Goal: Task Accomplishment & Management: Complete application form

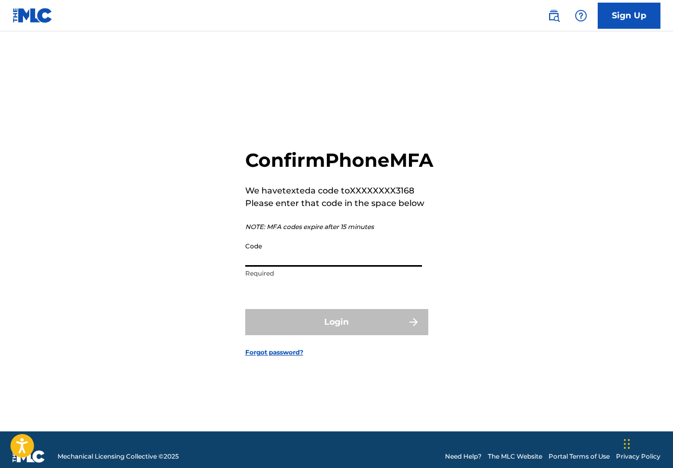
click at [279, 267] on input "Code" at bounding box center [333, 252] width 177 height 30
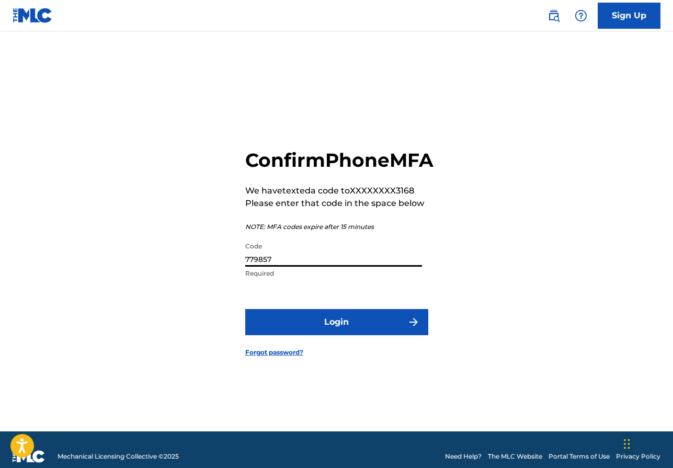
type input "779857"
click at [308, 335] on button "Login" at bounding box center [336, 322] width 183 height 26
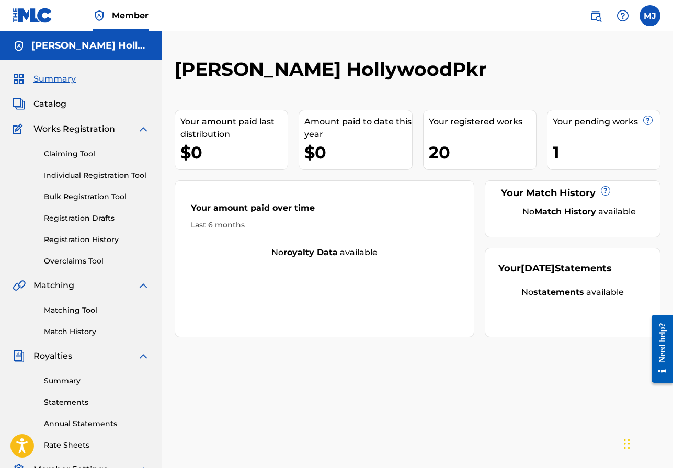
click at [54, 99] on span "Catalog" at bounding box center [49, 104] width 33 height 13
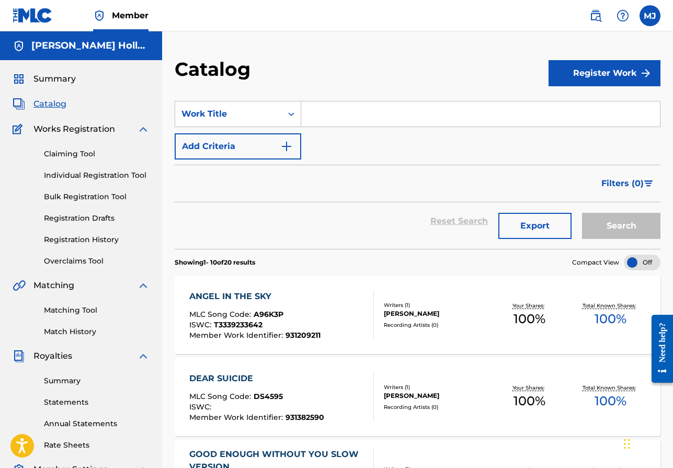
click at [586, 74] on button "Register Work" at bounding box center [605, 73] width 112 height 26
click at [580, 107] on link "Individual" at bounding box center [605, 107] width 112 height 25
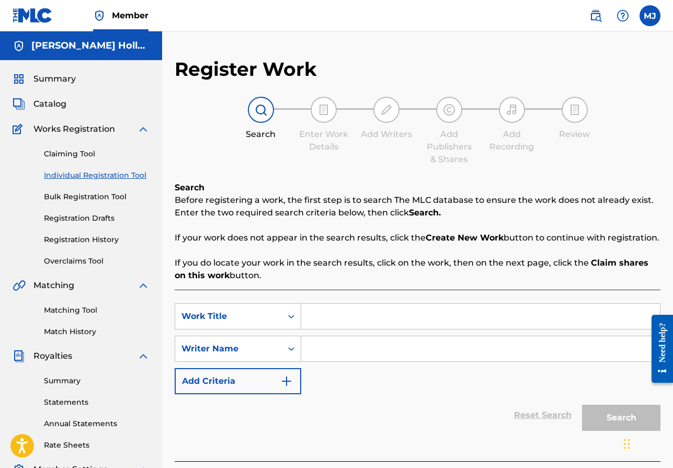
click at [338, 315] on input "Search Form" at bounding box center [480, 316] width 359 height 25
type input "[PERSON_NAME] [PERSON_NAME] 8675309"
click at [357, 351] on input "Search Form" at bounding box center [480, 348] width 359 height 25
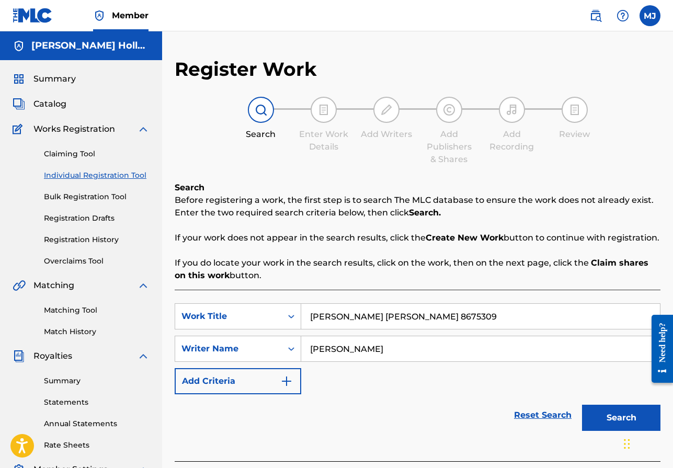
type input "[PERSON_NAME]"
click at [613, 419] on button "Search" at bounding box center [621, 418] width 78 height 26
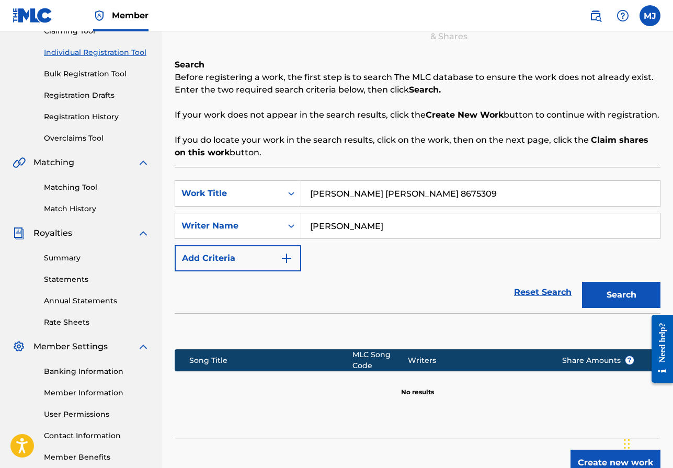
scroll to position [181, 0]
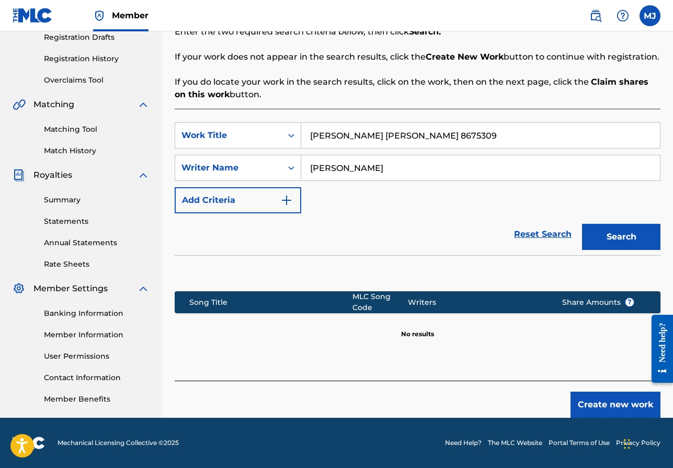
click at [612, 405] on button "Create new work" at bounding box center [616, 405] width 90 height 26
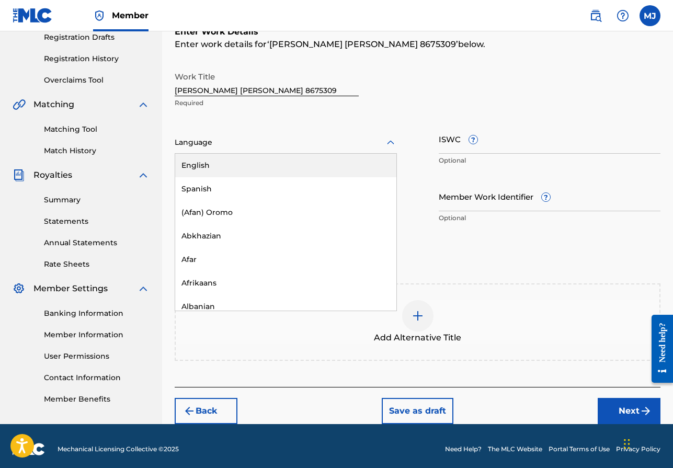
click at [339, 148] on div at bounding box center [286, 142] width 222 height 13
click at [239, 164] on div "English" at bounding box center [285, 166] width 221 height 24
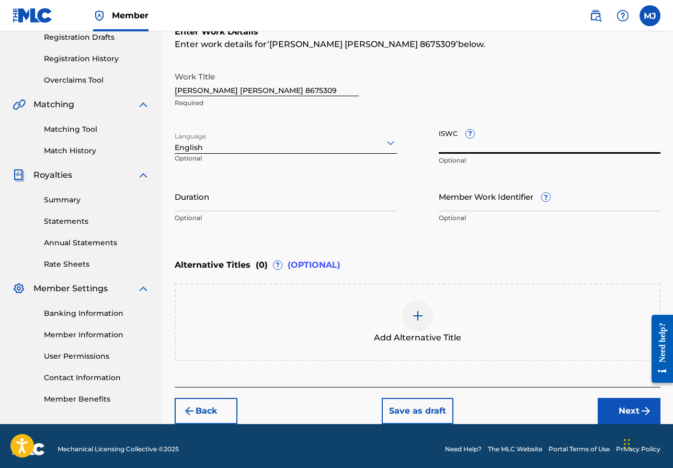
click at [508, 145] on input "ISWC ?" at bounding box center [550, 139] width 222 height 30
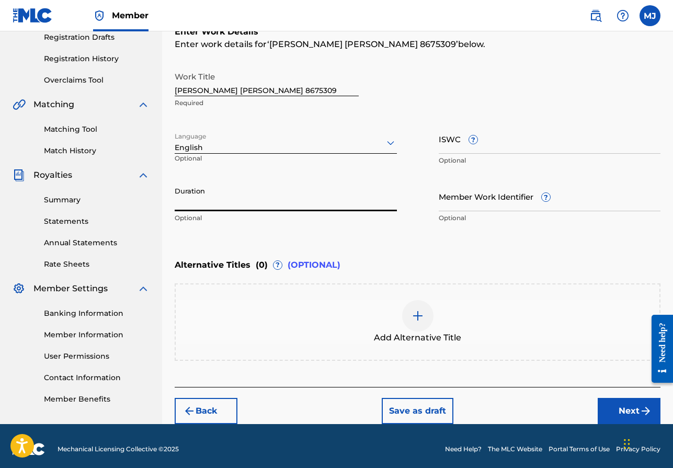
click at [184, 202] on input "Duration" at bounding box center [286, 197] width 222 height 30
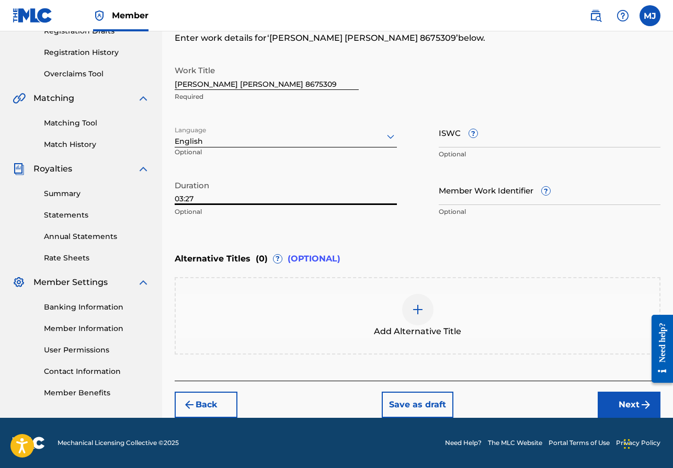
type input "03:27"
click at [624, 403] on button "Next" at bounding box center [629, 405] width 63 height 26
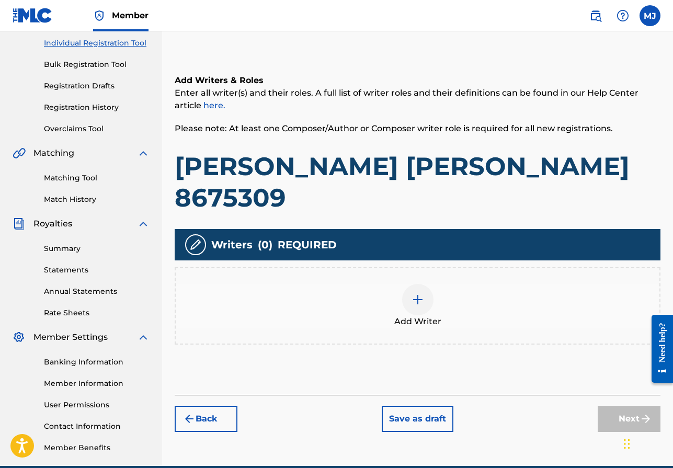
scroll to position [180, 0]
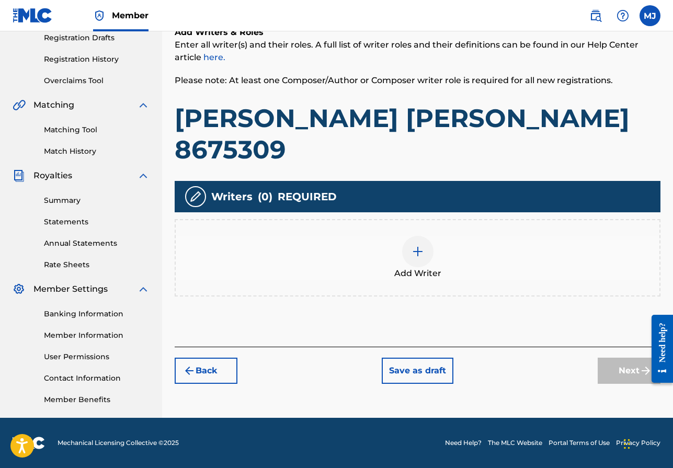
click at [413, 245] on img at bounding box center [418, 251] width 13 height 13
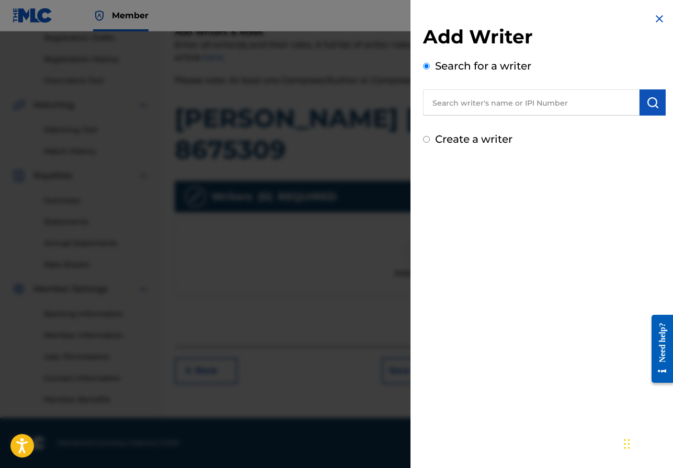
click at [490, 105] on input "text" at bounding box center [531, 102] width 217 height 26
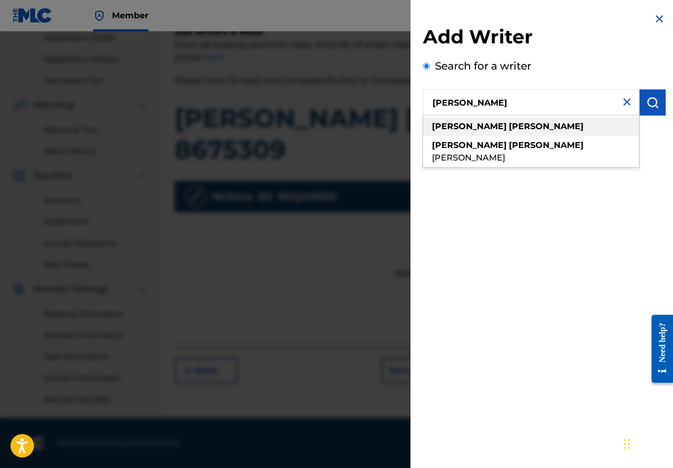
click at [498, 125] on div "[PERSON_NAME]" at bounding box center [531, 126] width 216 height 19
type input "[PERSON_NAME]"
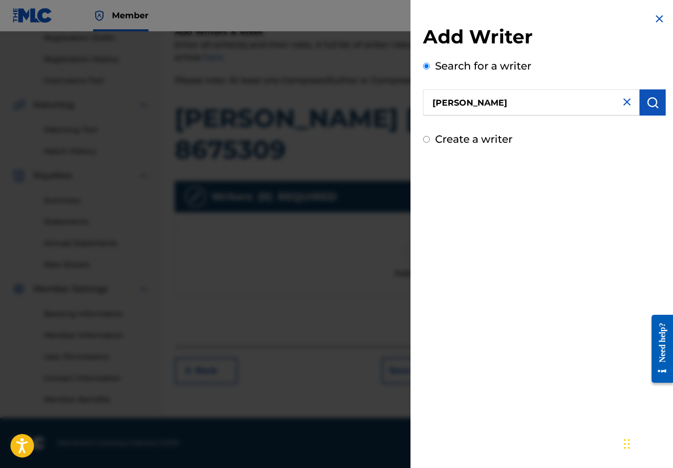
click at [532, 257] on div "Add Writer Search for a writer [PERSON_NAME] Create a writer" at bounding box center [545, 234] width 268 height 468
click at [647, 108] on img "submit" at bounding box center [653, 102] width 13 height 13
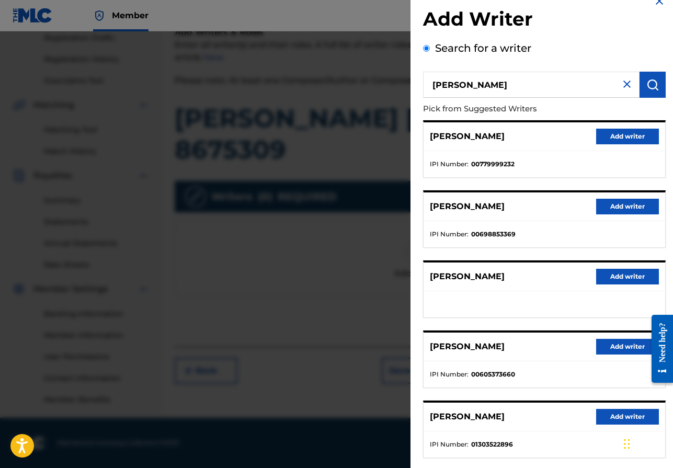
scroll to position [74, 0]
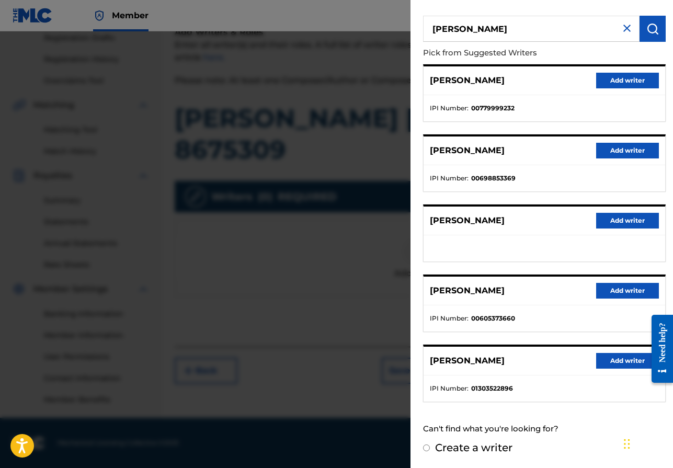
click at [614, 363] on button "Add writer" at bounding box center [627, 361] width 63 height 16
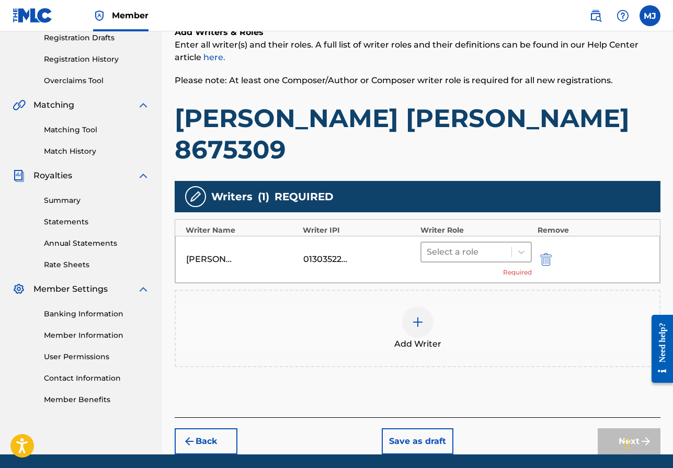
click at [474, 245] on div at bounding box center [467, 252] width 80 height 15
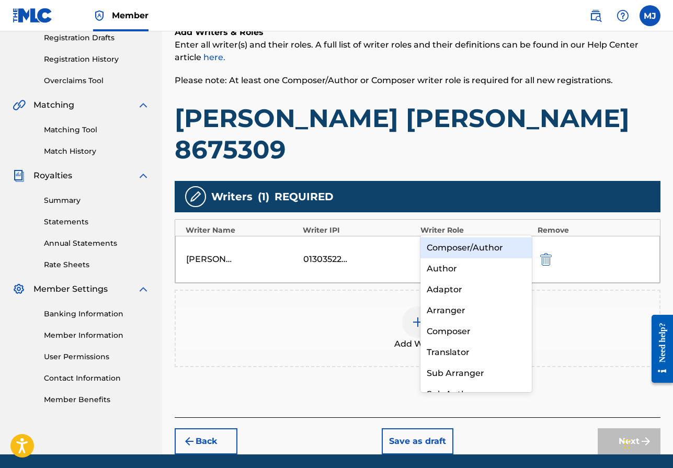
click at [465, 246] on div "Composer/Author" at bounding box center [477, 247] width 112 height 21
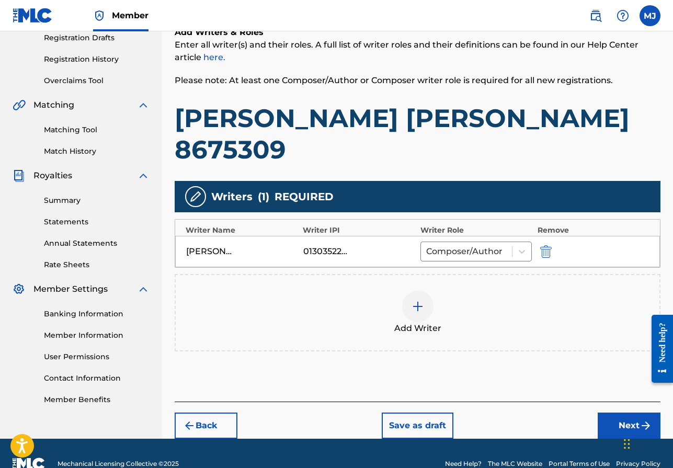
click at [627, 413] on button "Next" at bounding box center [629, 426] width 63 height 26
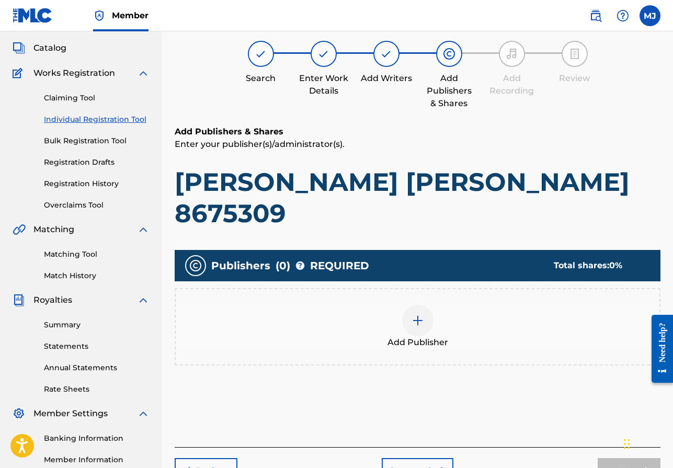
scroll to position [47, 0]
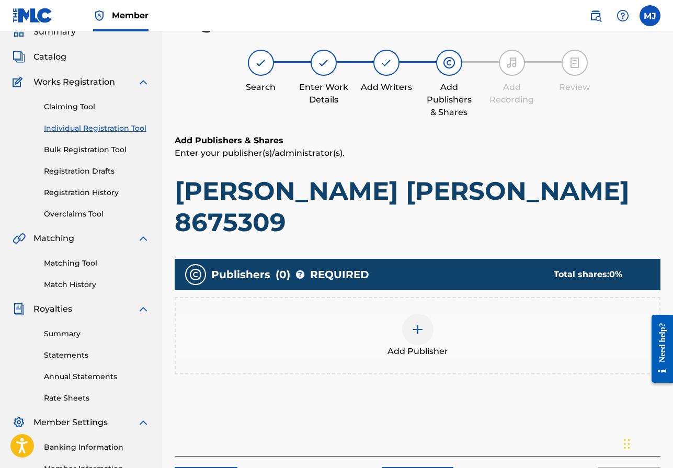
click at [415, 323] on img at bounding box center [418, 329] width 13 height 13
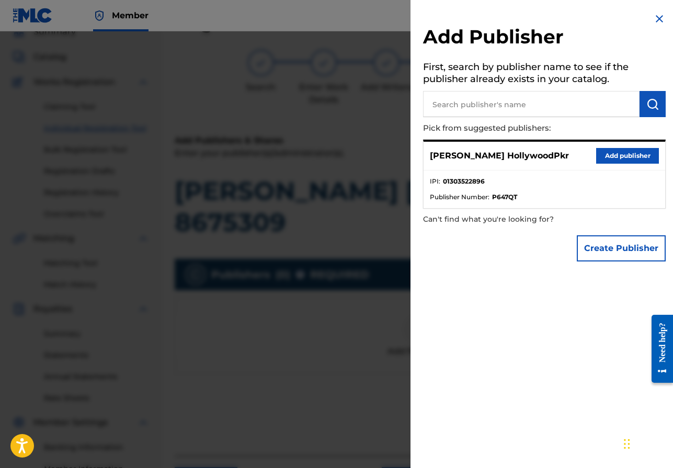
click at [637, 152] on button "Add publisher" at bounding box center [627, 156] width 63 height 16
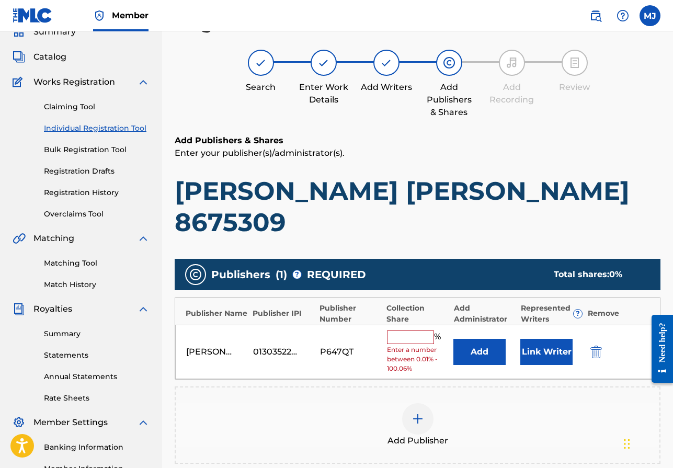
click at [419, 331] on input "text" at bounding box center [410, 338] width 47 height 14
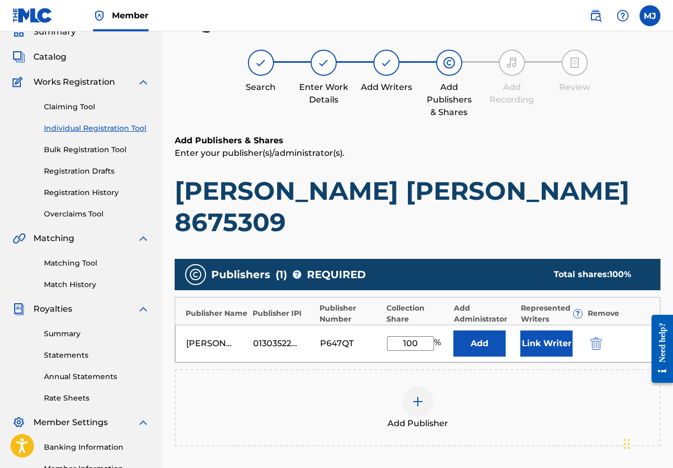
type input "100"
click at [548, 331] on button "Link Writer" at bounding box center [546, 344] width 52 height 26
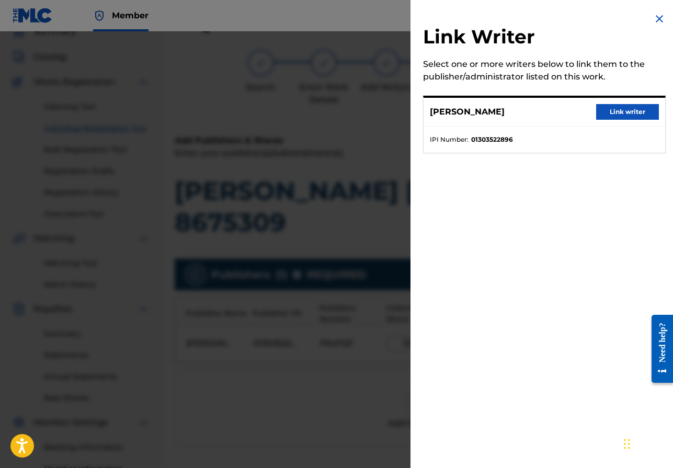
click at [625, 111] on button "Link writer" at bounding box center [627, 112] width 63 height 16
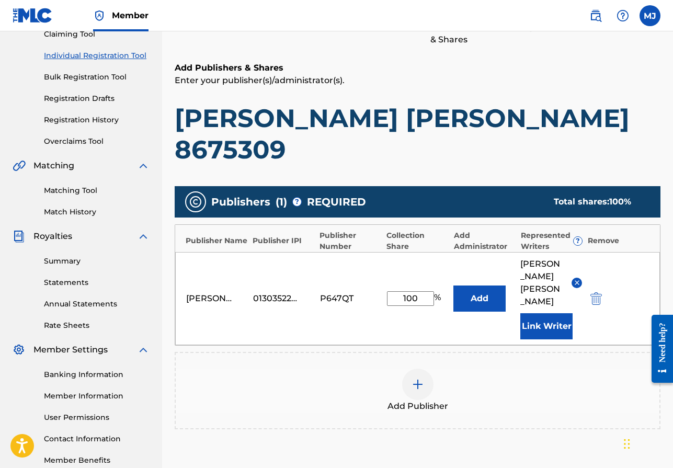
scroll to position [194, 0]
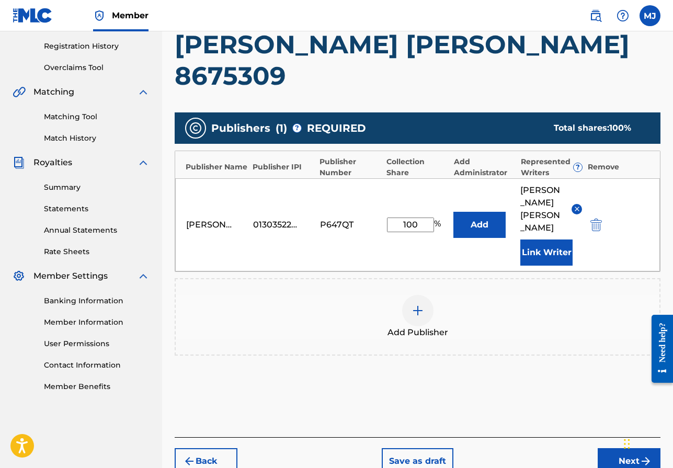
click at [619, 448] on button "Next" at bounding box center [629, 461] width 63 height 26
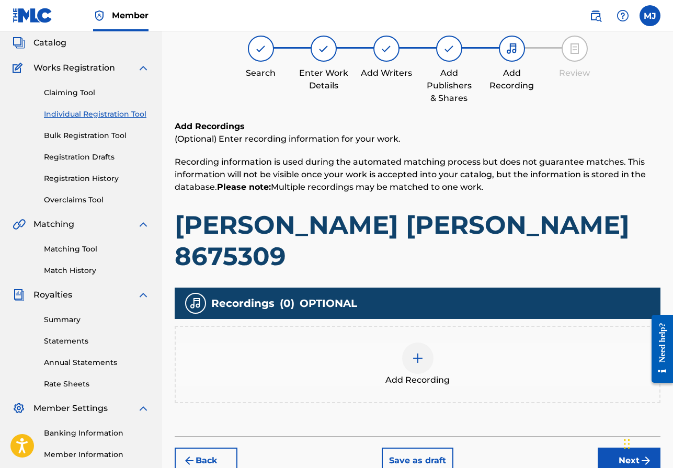
scroll to position [47, 0]
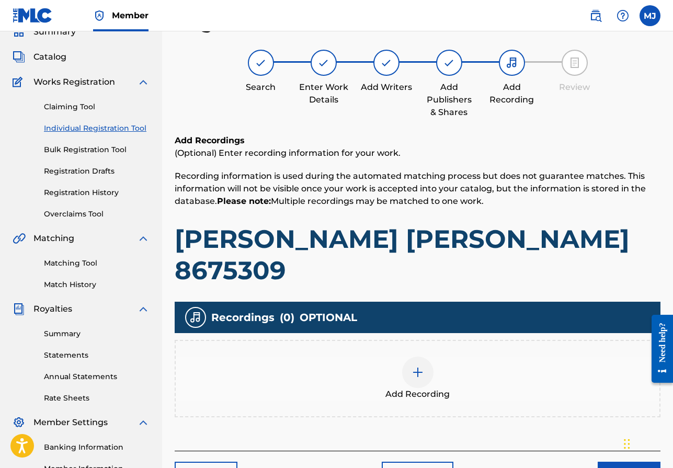
click at [425, 357] on div at bounding box center [417, 372] width 31 height 31
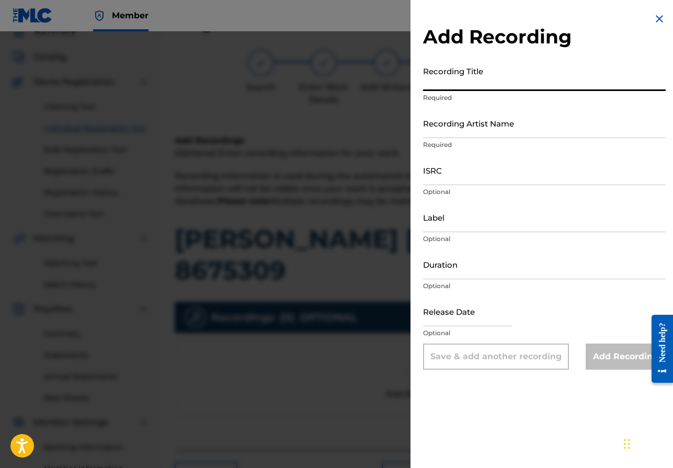
click at [468, 82] on input "Recording Title" at bounding box center [544, 76] width 243 height 30
type input "[PERSON_NAME] [PERSON_NAME] 8675309"
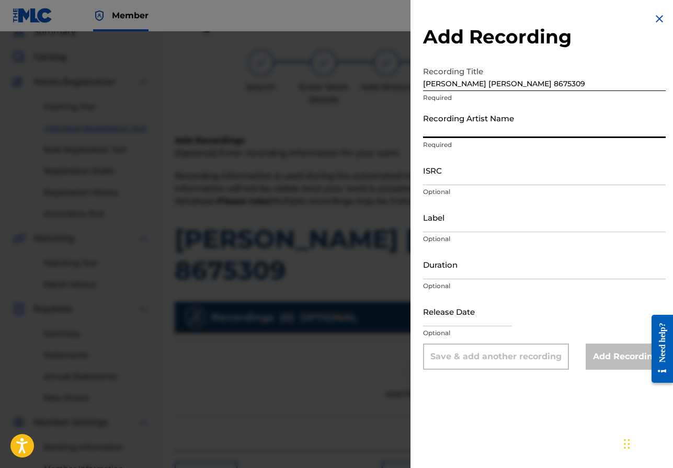
click at [461, 129] on input "Recording Artist Name" at bounding box center [544, 123] width 243 height 30
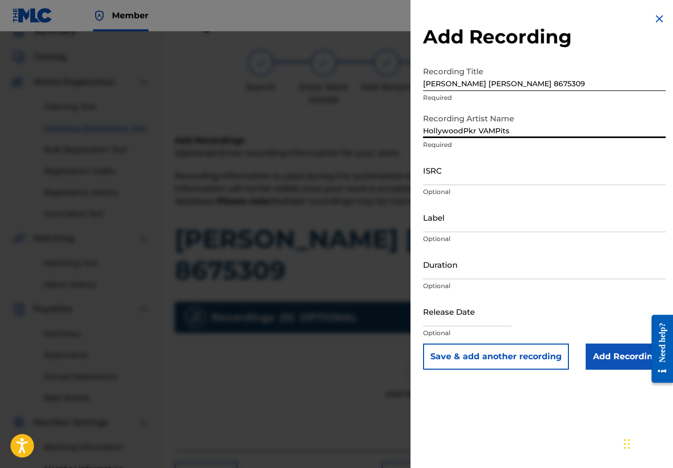
type input "HollywoodPkr VAMPits"
click at [460, 173] on input "ISRC" at bounding box center [544, 170] width 243 height 30
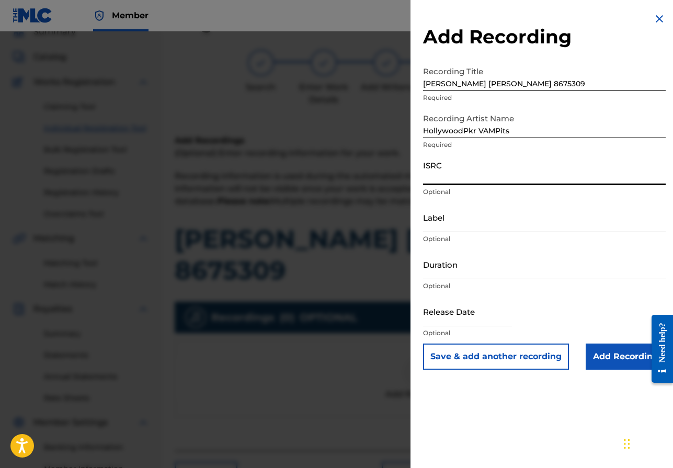
click at [460, 175] on input "ISRC" at bounding box center [544, 170] width 243 height 30
paste input "QT3EX2515110"
type input "QT3EX2515110"
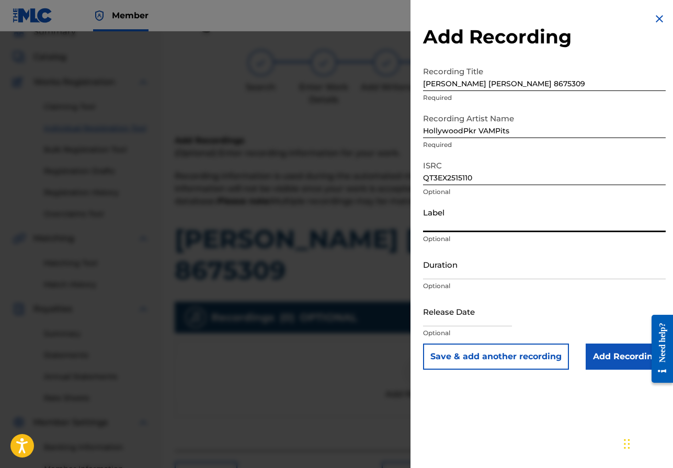
click at [458, 223] on input "Label" at bounding box center [544, 217] width 243 height 30
type input "HollywoodPkr"
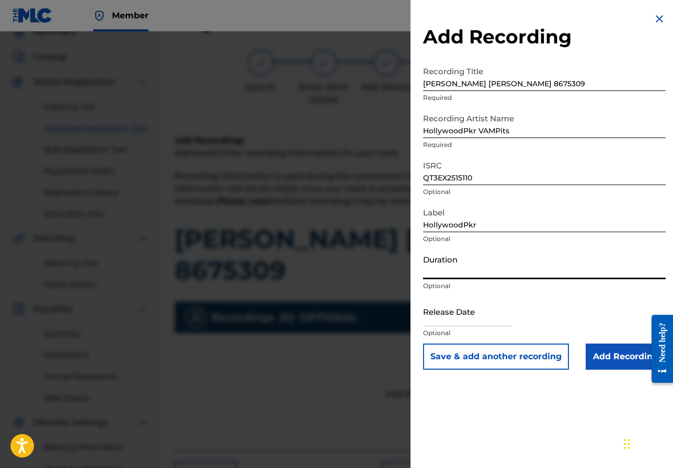
click at [453, 270] on input "Duration" at bounding box center [544, 265] width 243 height 30
drag, startPoint x: 448, startPoint y: 267, endPoint x: 463, endPoint y: 268, distance: 14.7
click at [448, 267] on input "Duration" at bounding box center [544, 265] width 243 height 30
type input "03:27"
click at [448, 321] on input "text" at bounding box center [467, 312] width 89 height 30
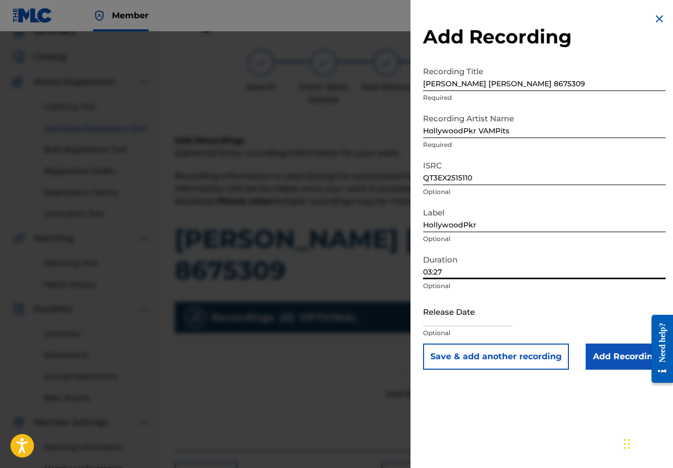
select select "8"
select select "2025"
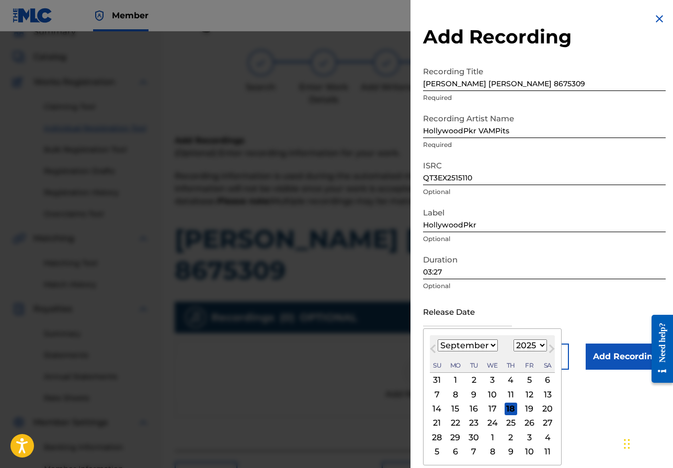
click at [550, 405] on div "20" at bounding box center [547, 409] width 13 height 13
type input "[DATE]"
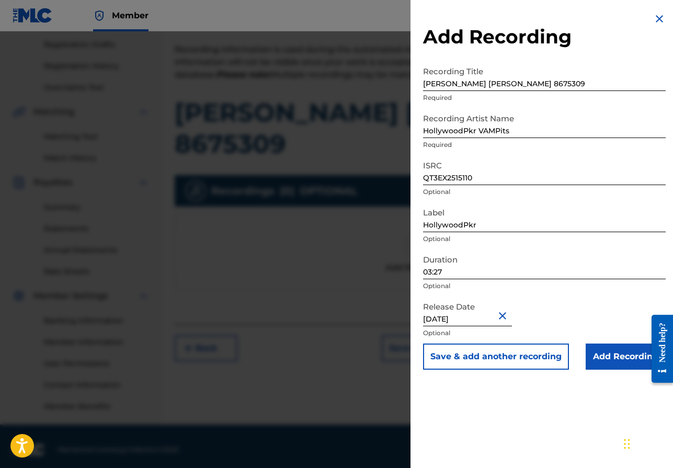
scroll to position [180, 0]
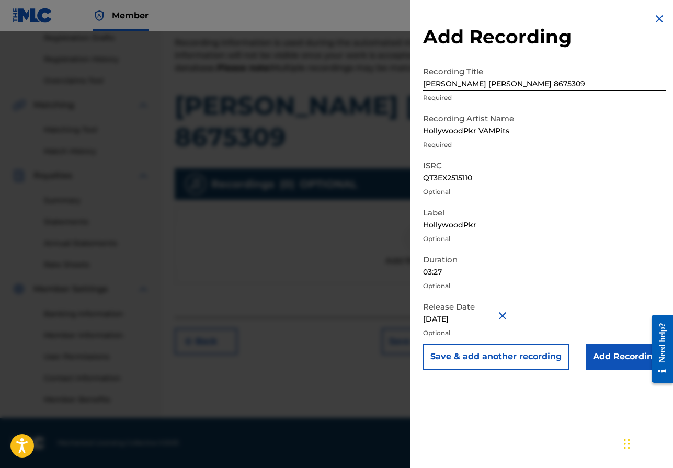
click at [629, 355] on input "Add Recording" at bounding box center [626, 357] width 80 height 26
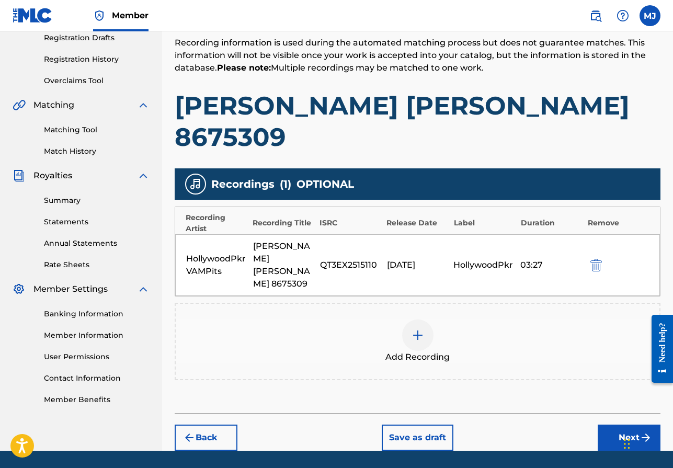
click at [611, 425] on button "Next" at bounding box center [629, 438] width 63 height 26
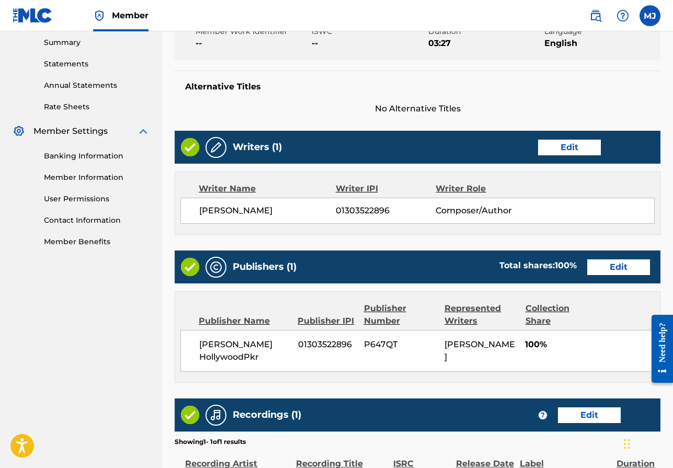
scroll to position [441, 0]
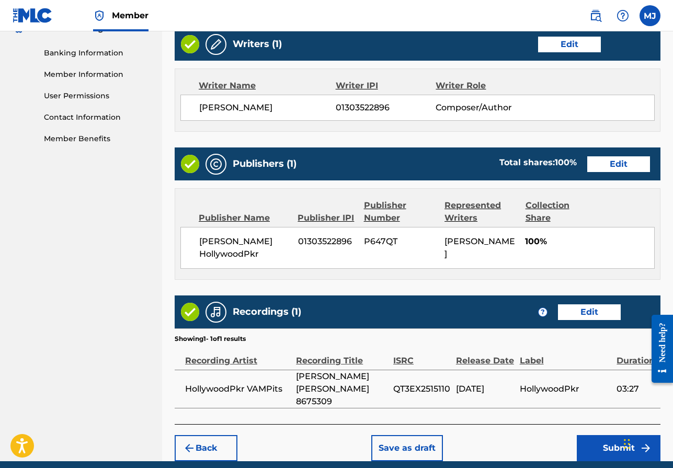
click at [617, 435] on button "Submit" at bounding box center [619, 448] width 84 height 26
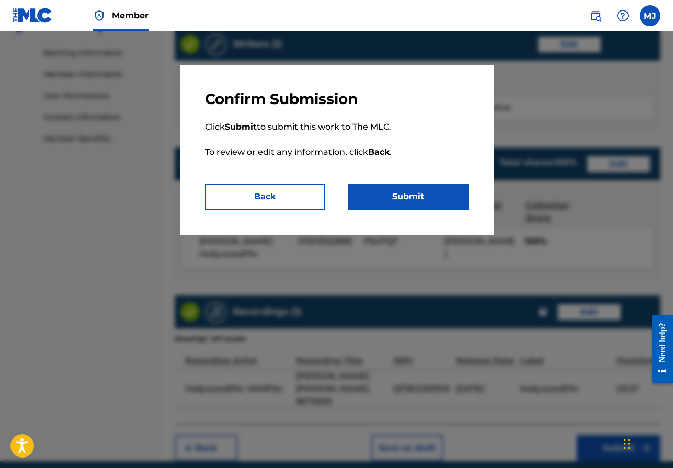
click at [417, 197] on button "Submit" at bounding box center [408, 197] width 120 height 26
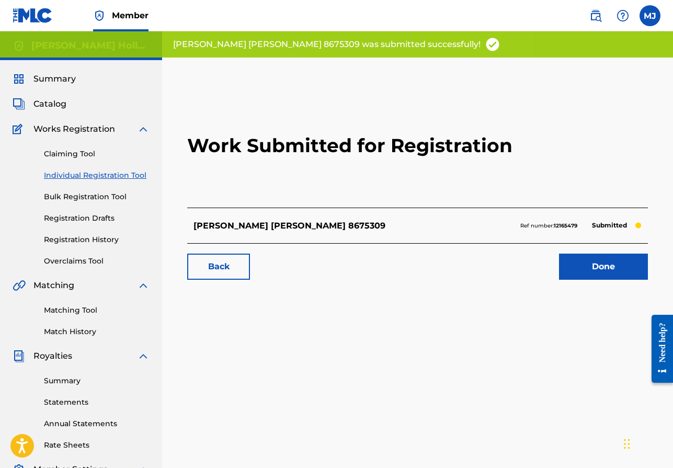
click at [617, 264] on link "Done" at bounding box center [603, 267] width 89 height 26
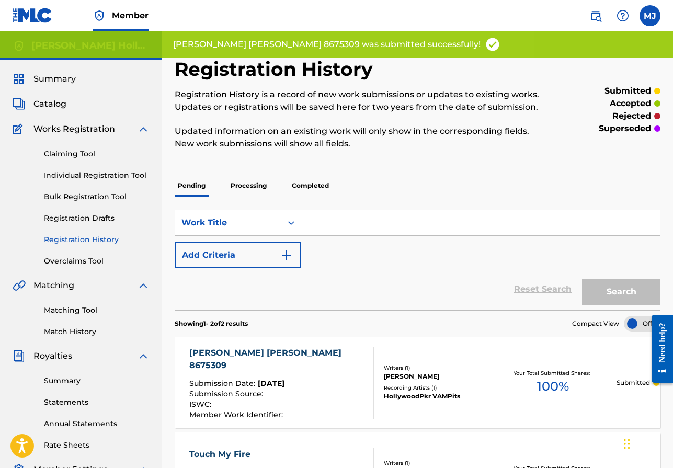
click at [49, 104] on span "Catalog" at bounding box center [49, 104] width 33 height 13
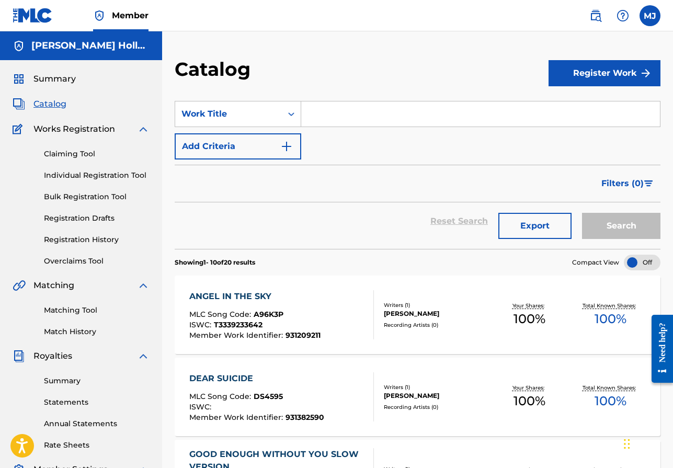
click at [63, 79] on span "Summary" at bounding box center [54, 79] width 42 height 13
